Goal: Find specific page/section: Find specific page/section

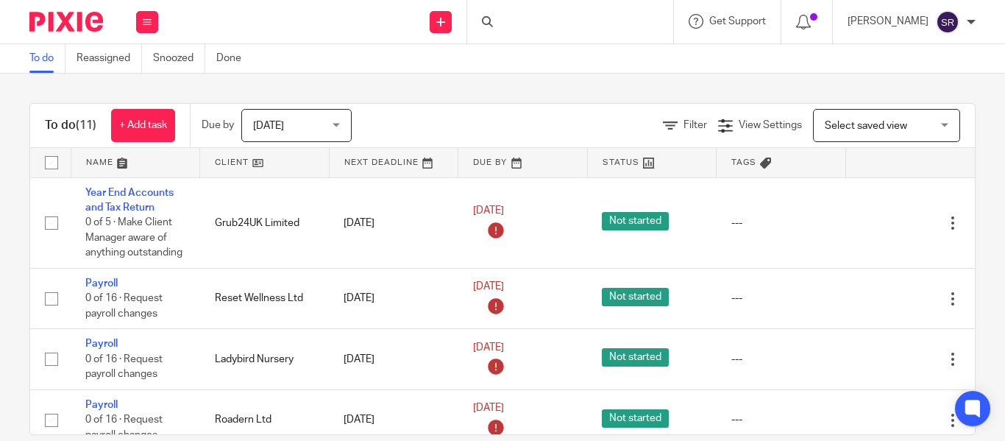
click at [475, 17] on div at bounding box center [570, 21] width 206 height 43
click at [497, 26] on input "Search" at bounding box center [563, 24] width 132 height 13
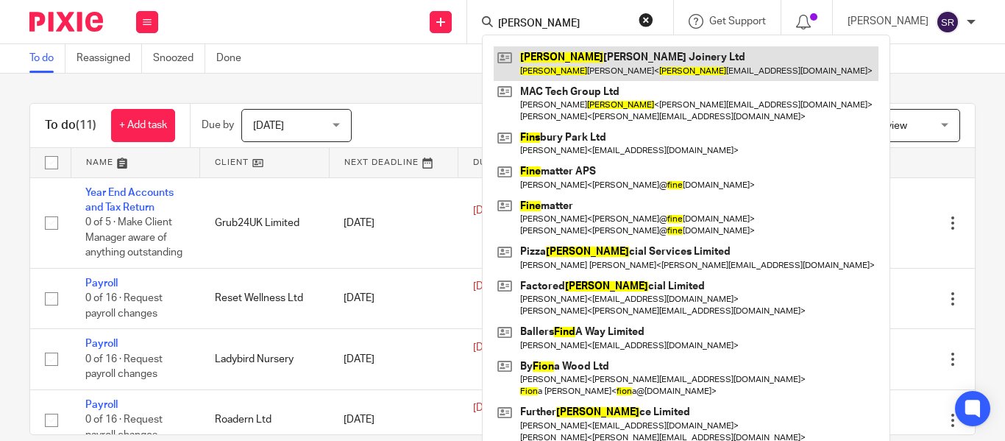
type input "finn"
click at [521, 71] on link at bounding box center [686, 63] width 385 height 34
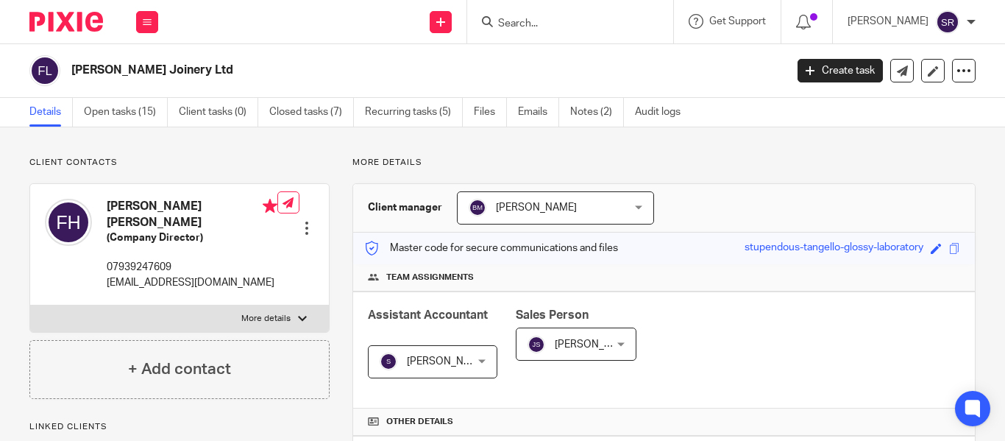
click at [108, 281] on p "[EMAIL_ADDRESS][DOMAIN_NAME]" at bounding box center [192, 282] width 171 height 15
drag, startPoint x: 110, startPoint y: 283, endPoint x: 214, endPoint y: 290, distance: 104.0
click at [214, 290] on p "[EMAIL_ADDRESS][DOMAIN_NAME]" at bounding box center [192, 282] width 171 height 15
